Goal: Check status: Check status

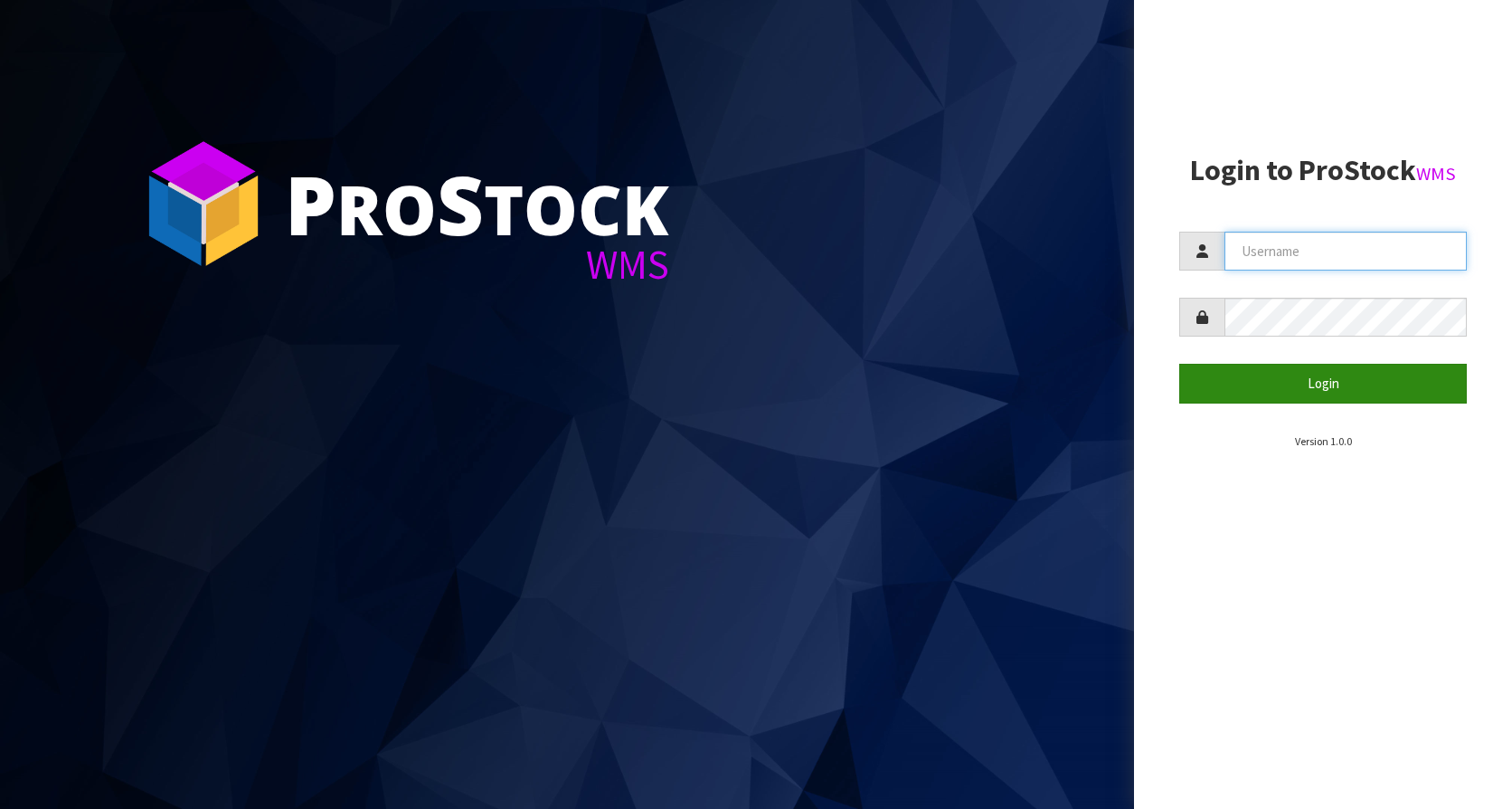
type input "KitchenAid"
click at [1292, 390] on button "Login" at bounding box center [1323, 383] width 288 height 39
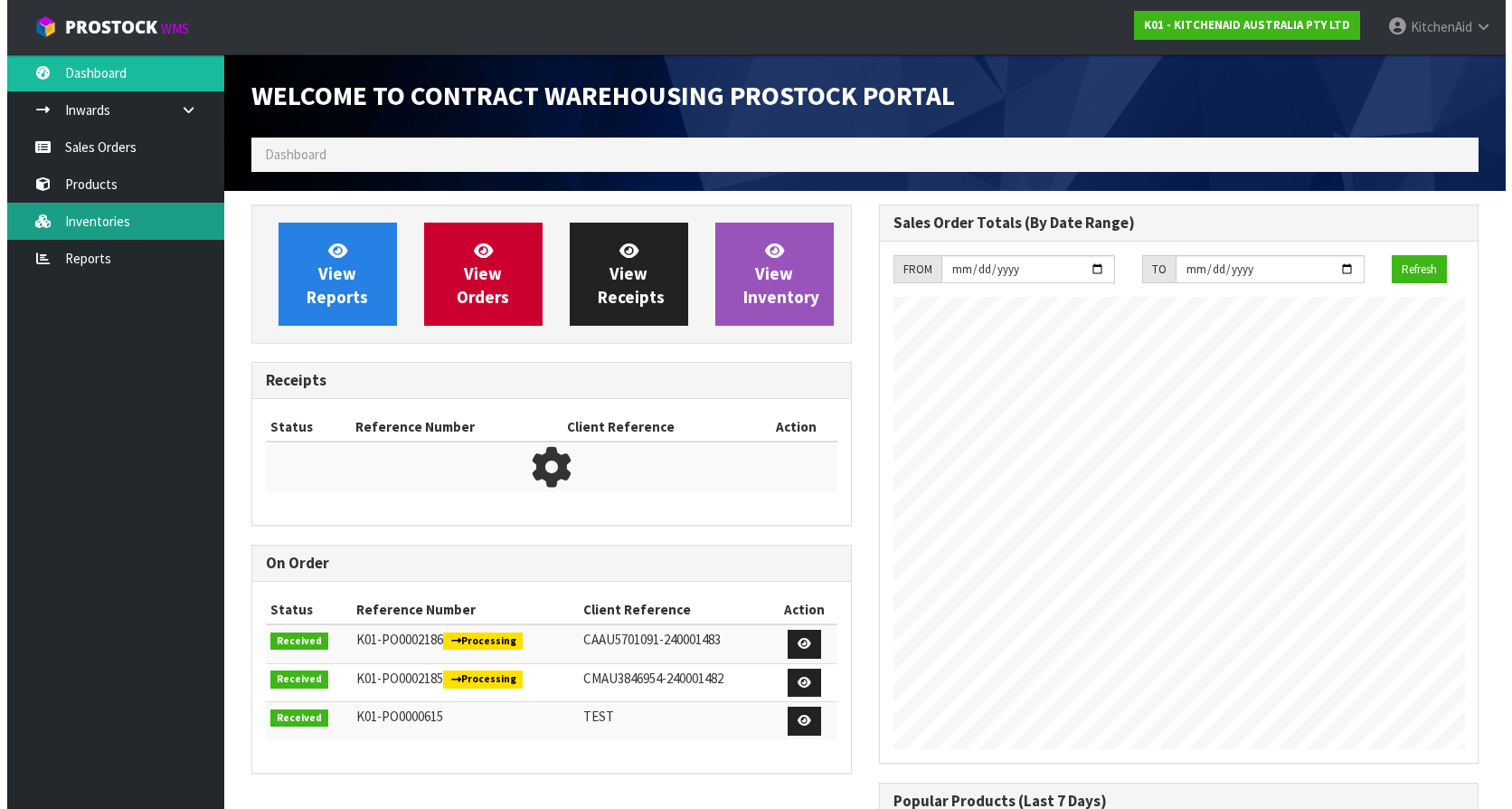
scroll to position [1003, 627]
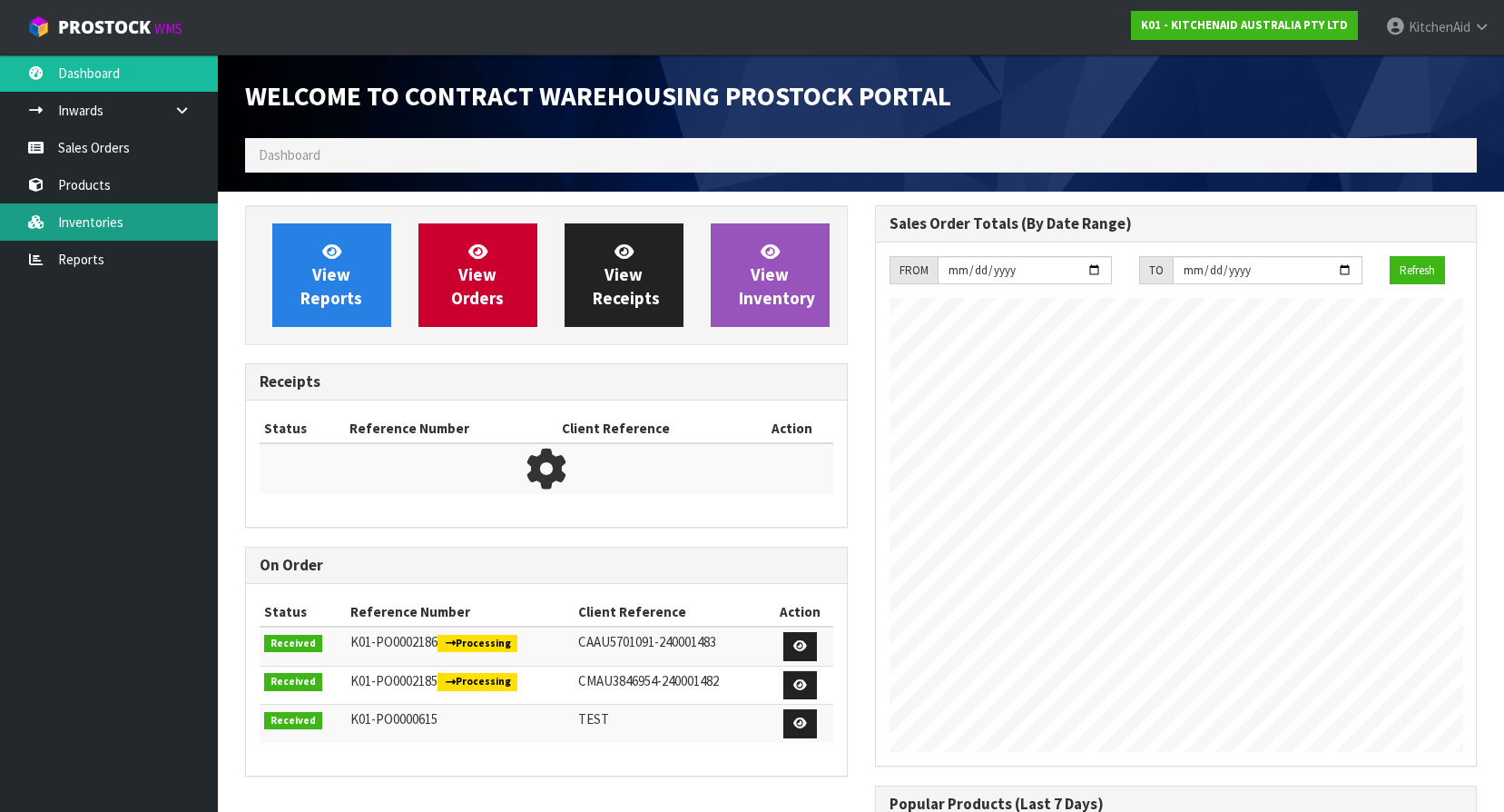
click at [31, 221] on icon at bounding box center [36, 222] width 18 height 14
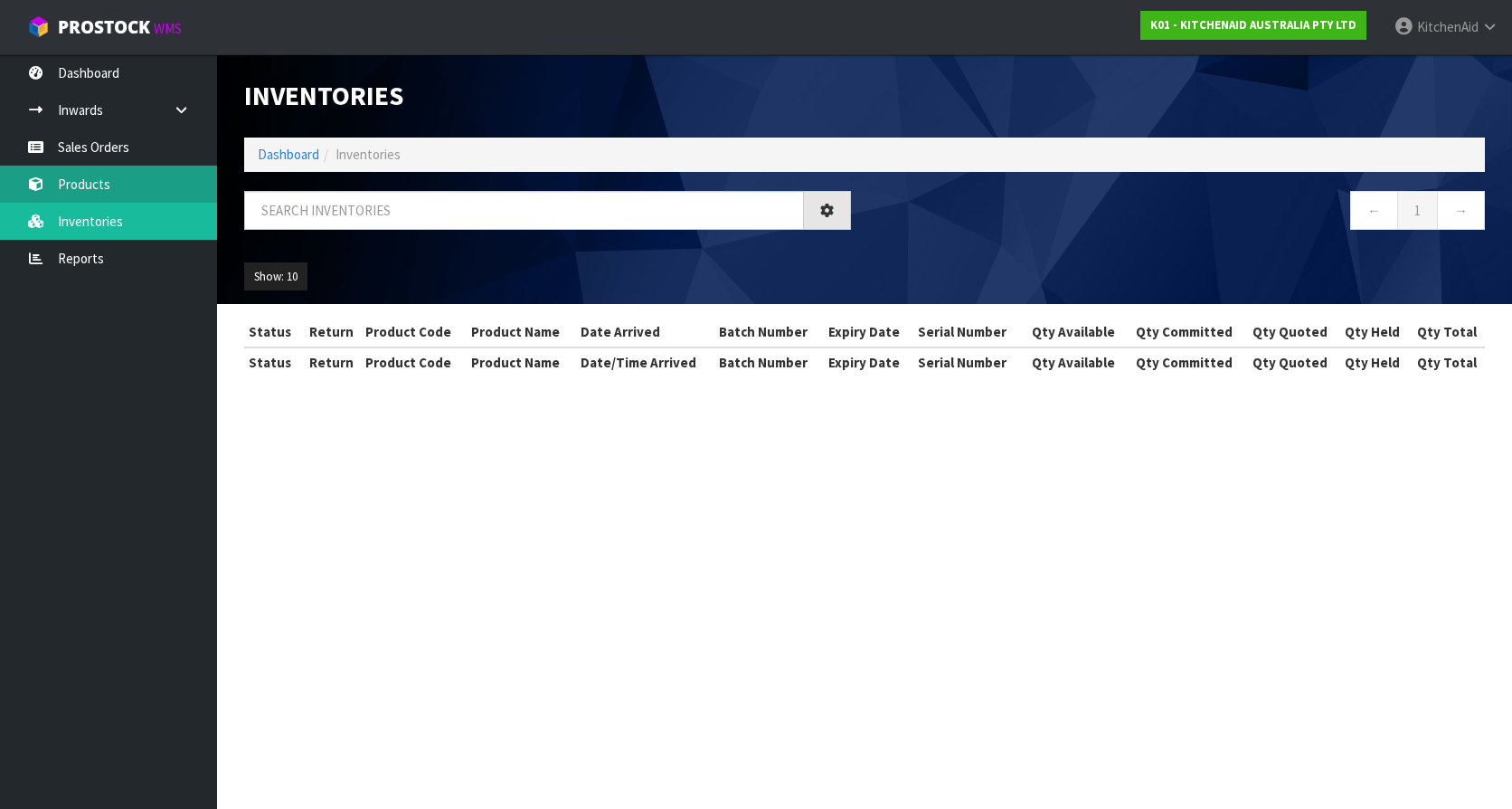
click at [93, 184] on link "Products" at bounding box center [108, 184] width 217 height 37
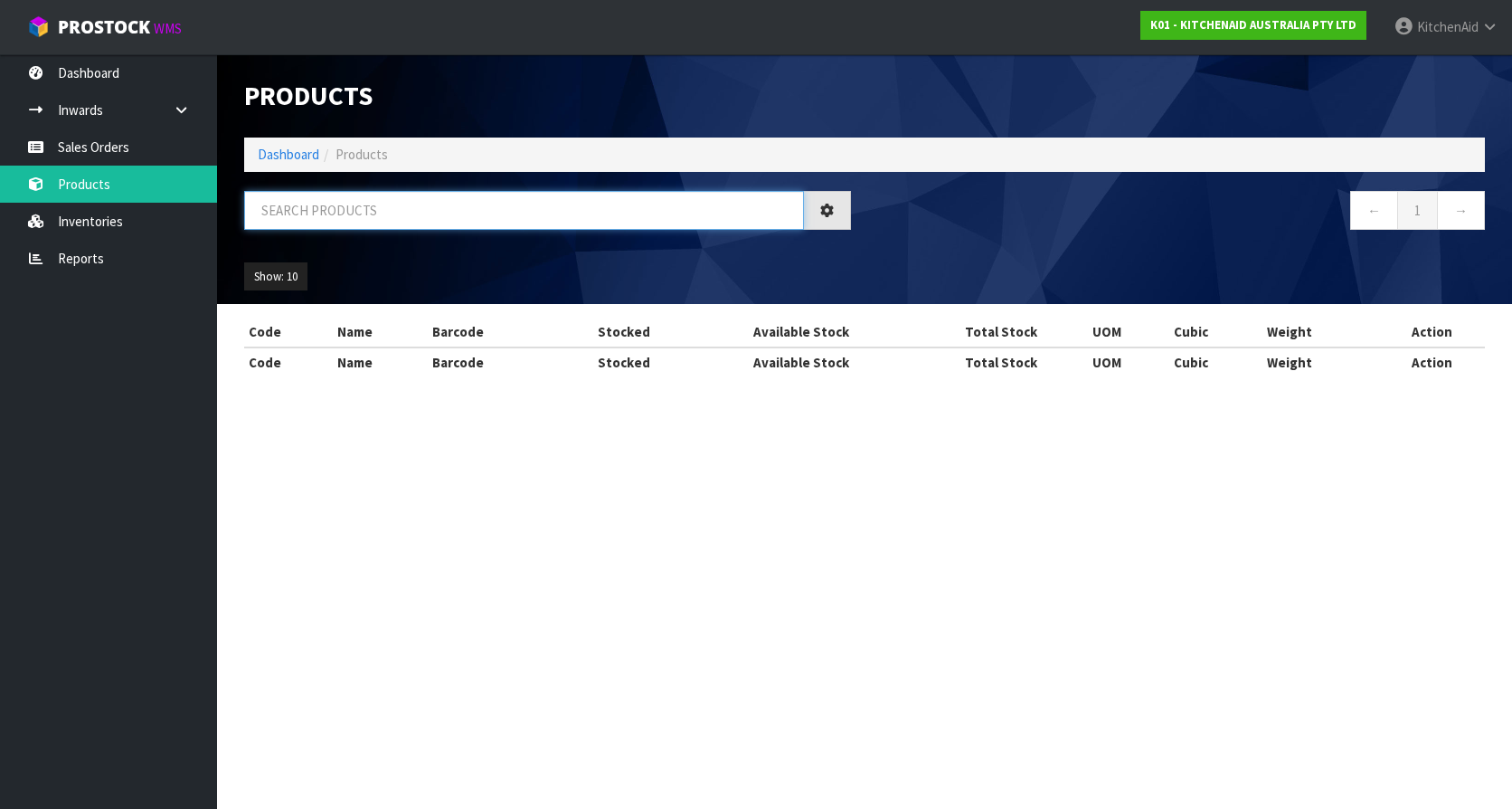
click at [374, 203] on input "text" at bounding box center [524, 211] width 560 height 39
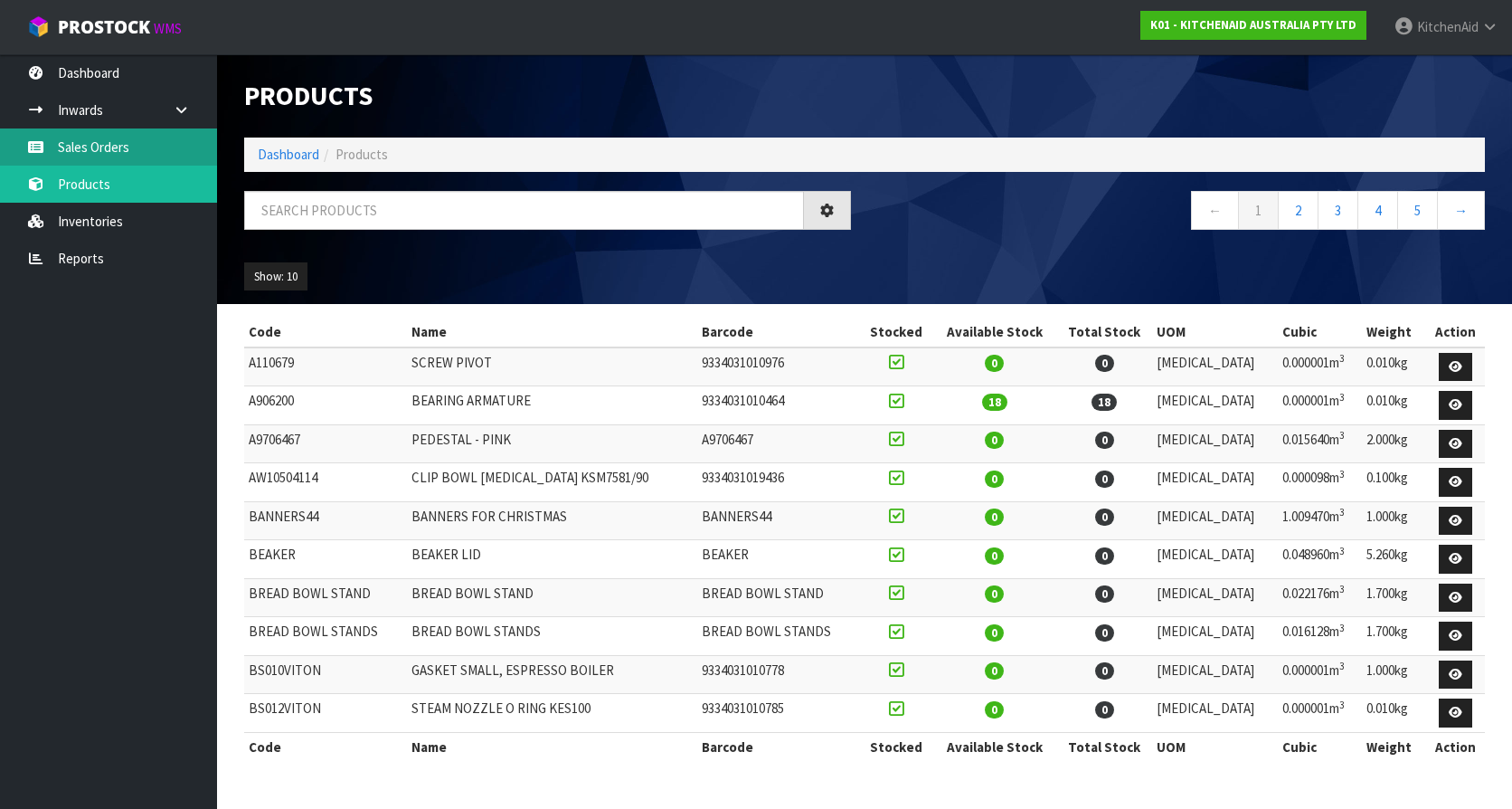
click at [97, 137] on link "Sales Orders" at bounding box center [108, 147] width 217 height 37
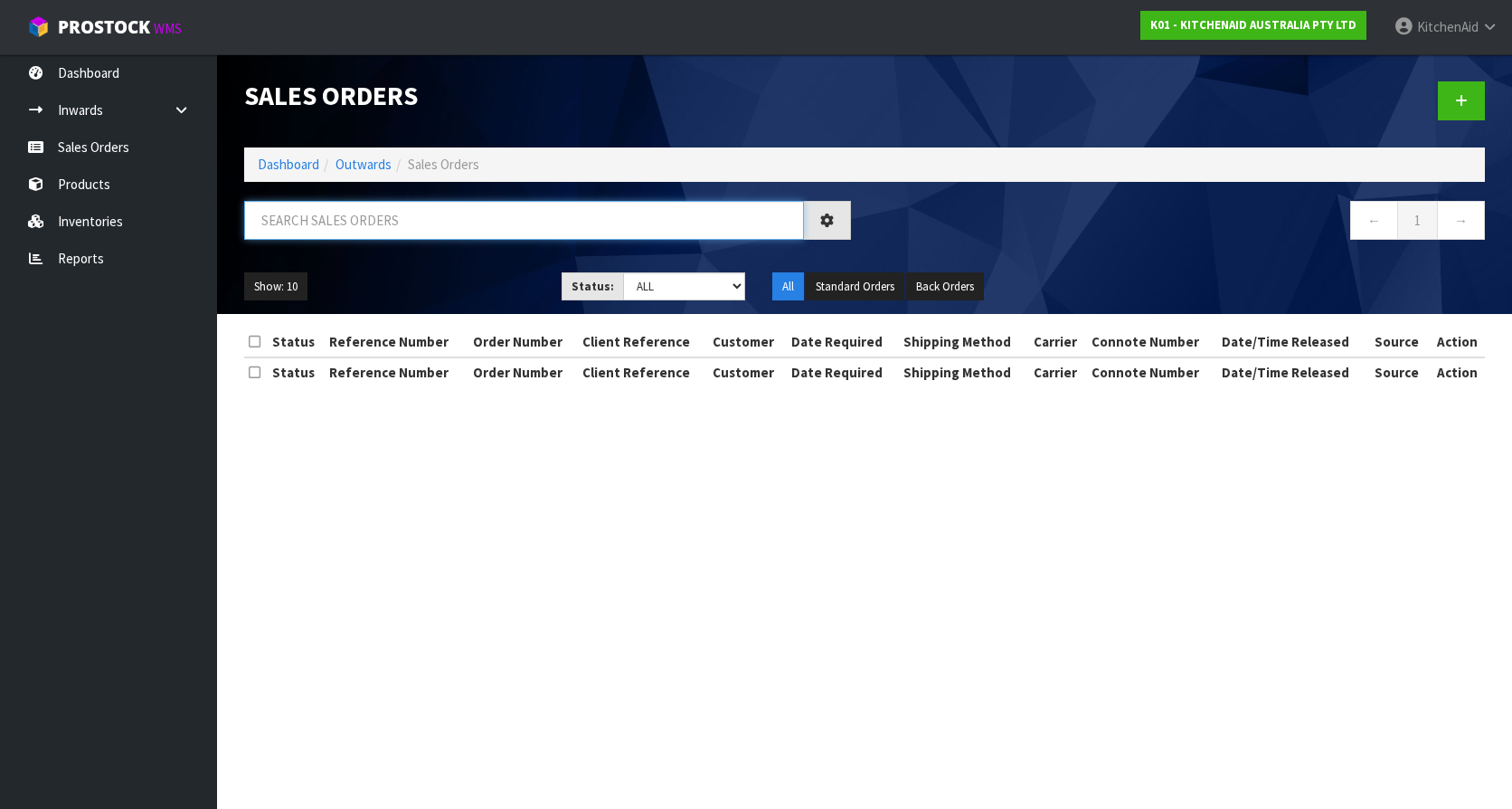
click at [391, 212] on input "text" at bounding box center [524, 220] width 560 height 39
paste input "63997526016363"
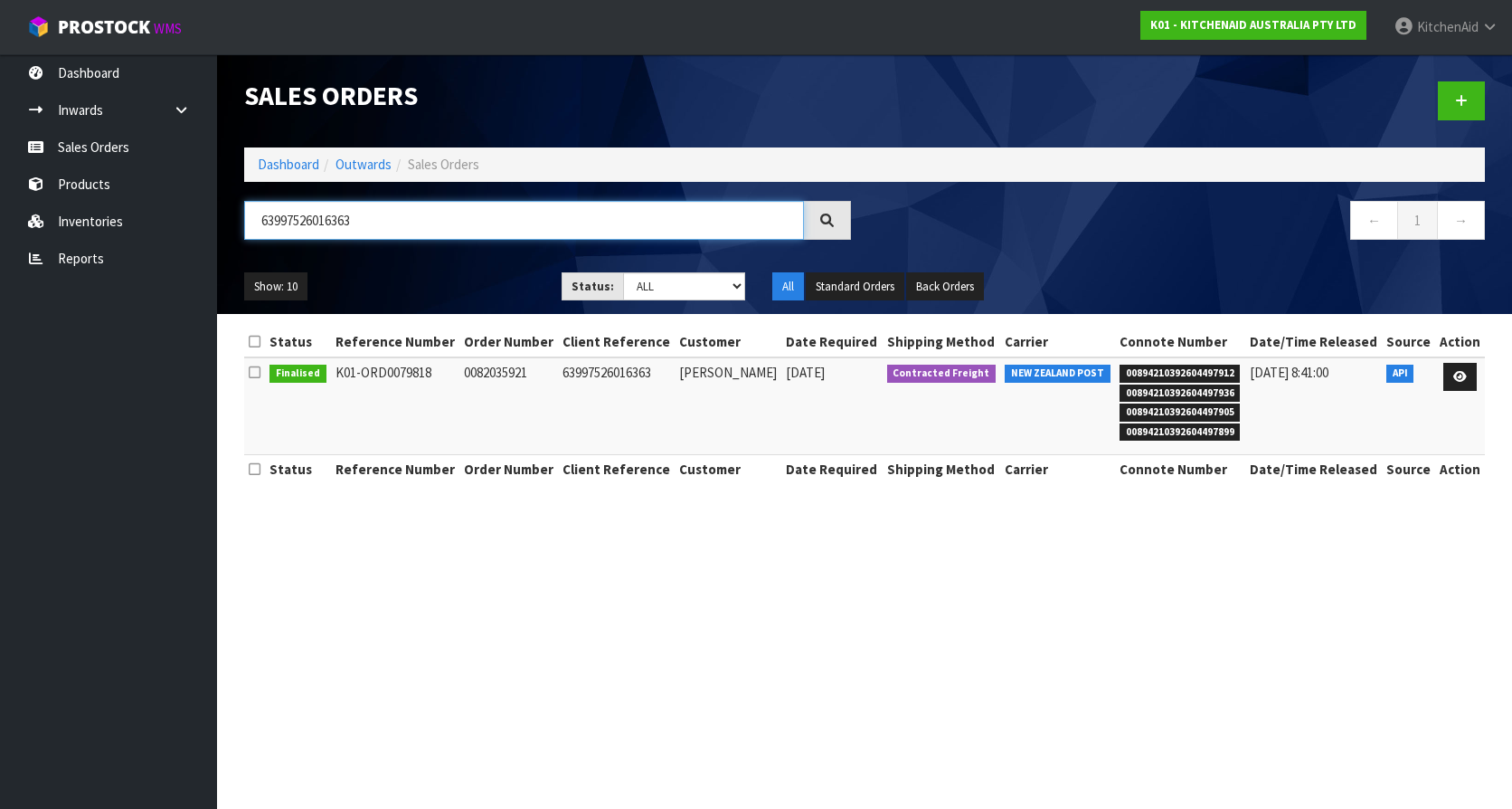
type input "63997526016363"
click at [1146, 369] on span "00894210392604497912" at bounding box center [1181, 373] width 121 height 19
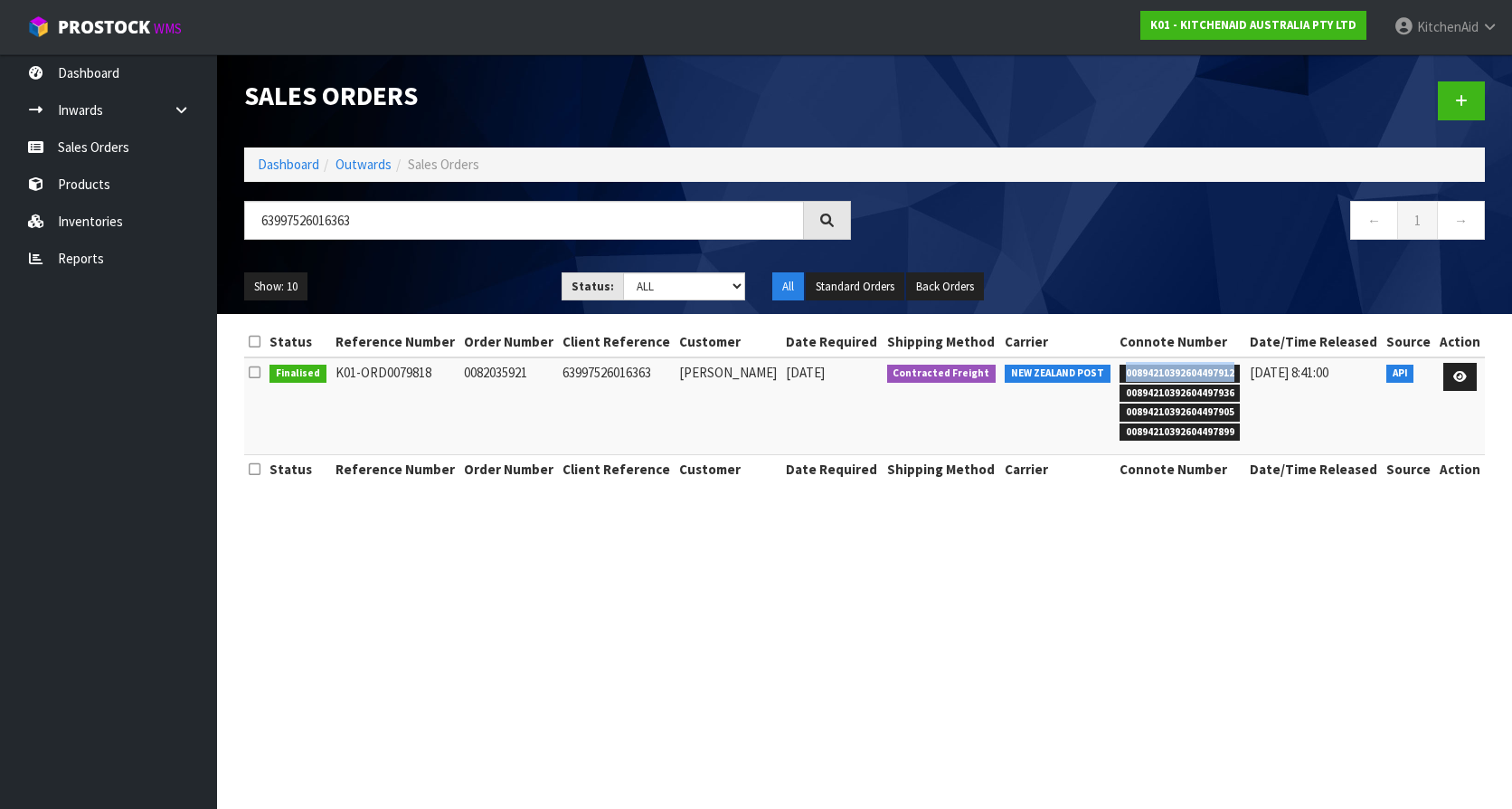
click at [1146, 369] on span "00894210392604497912" at bounding box center [1181, 373] width 121 height 19
copy span "00894210392604497912"
click at [1157, 535] on section "Sales Orders Dashboard Outwards Sales Orders 63997526016363 ← 1 → Show: 10 5 10…" at bounding box center [756, 404] width 1512 height 809
